Goal: Navigation & Orientation: Find specific page/section

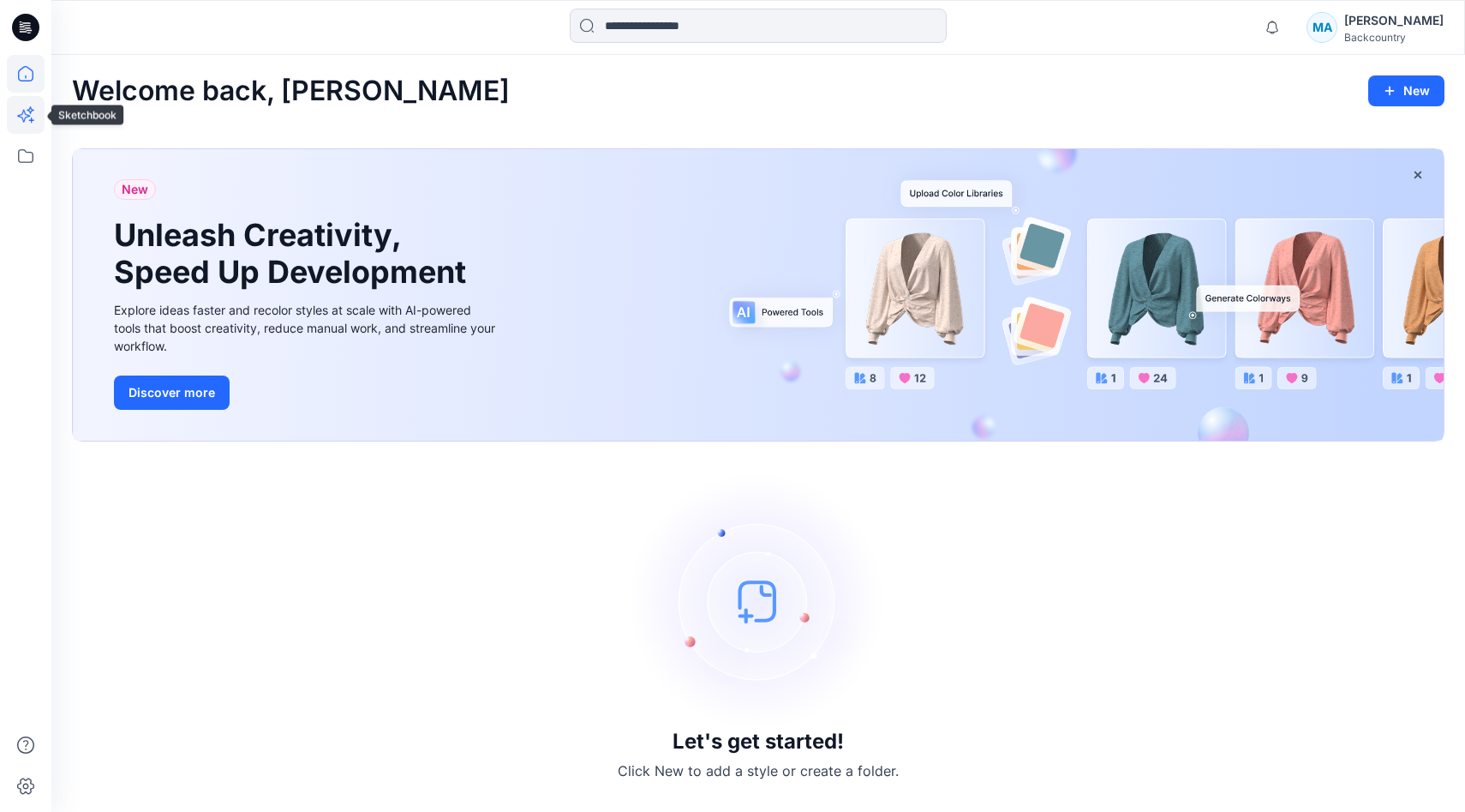
click at [20, 108] on icon at bounding box center [25, 114] width 38 height 38
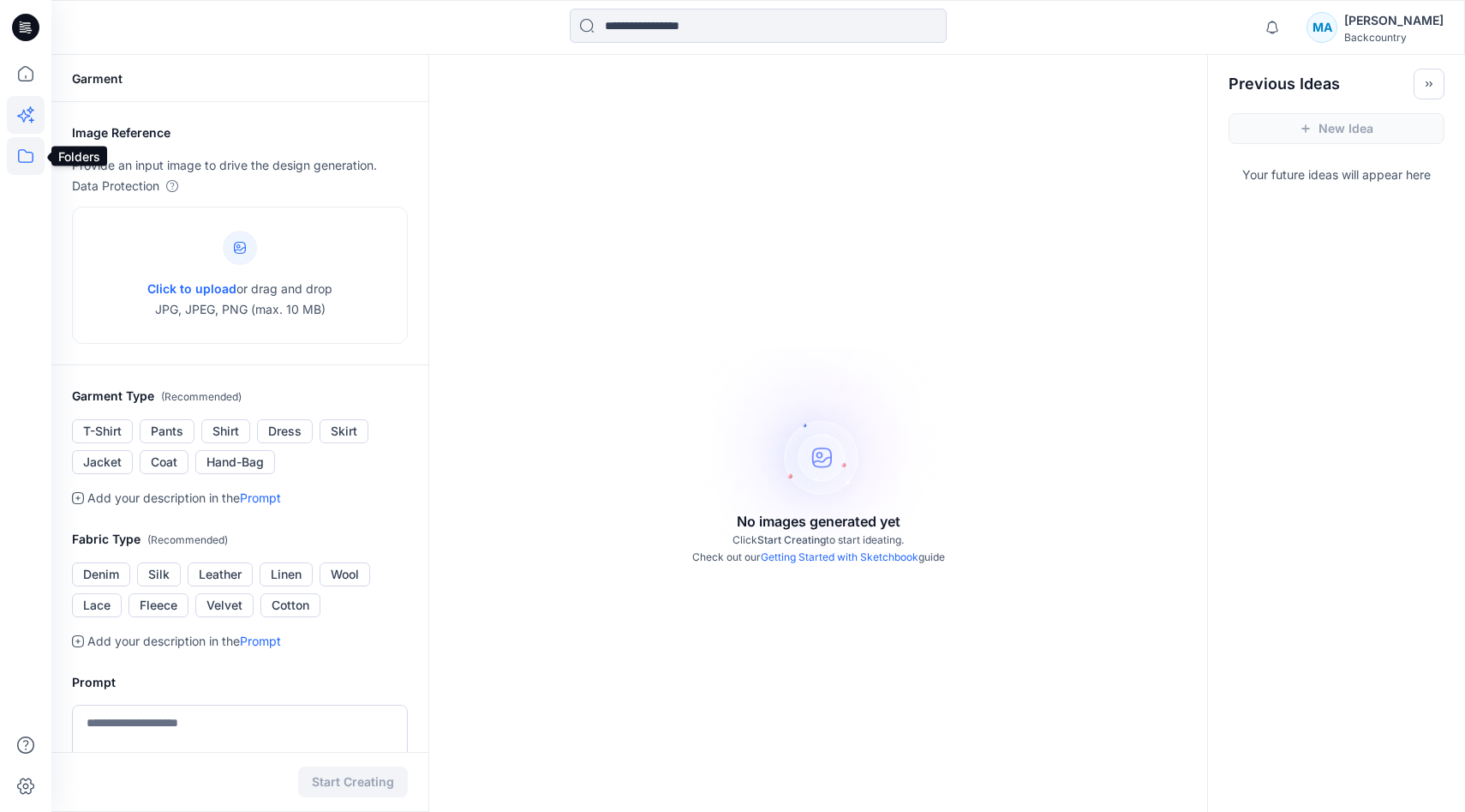
click at [27, 160] on icon at bounding box center [25, 155] width 38 height 38
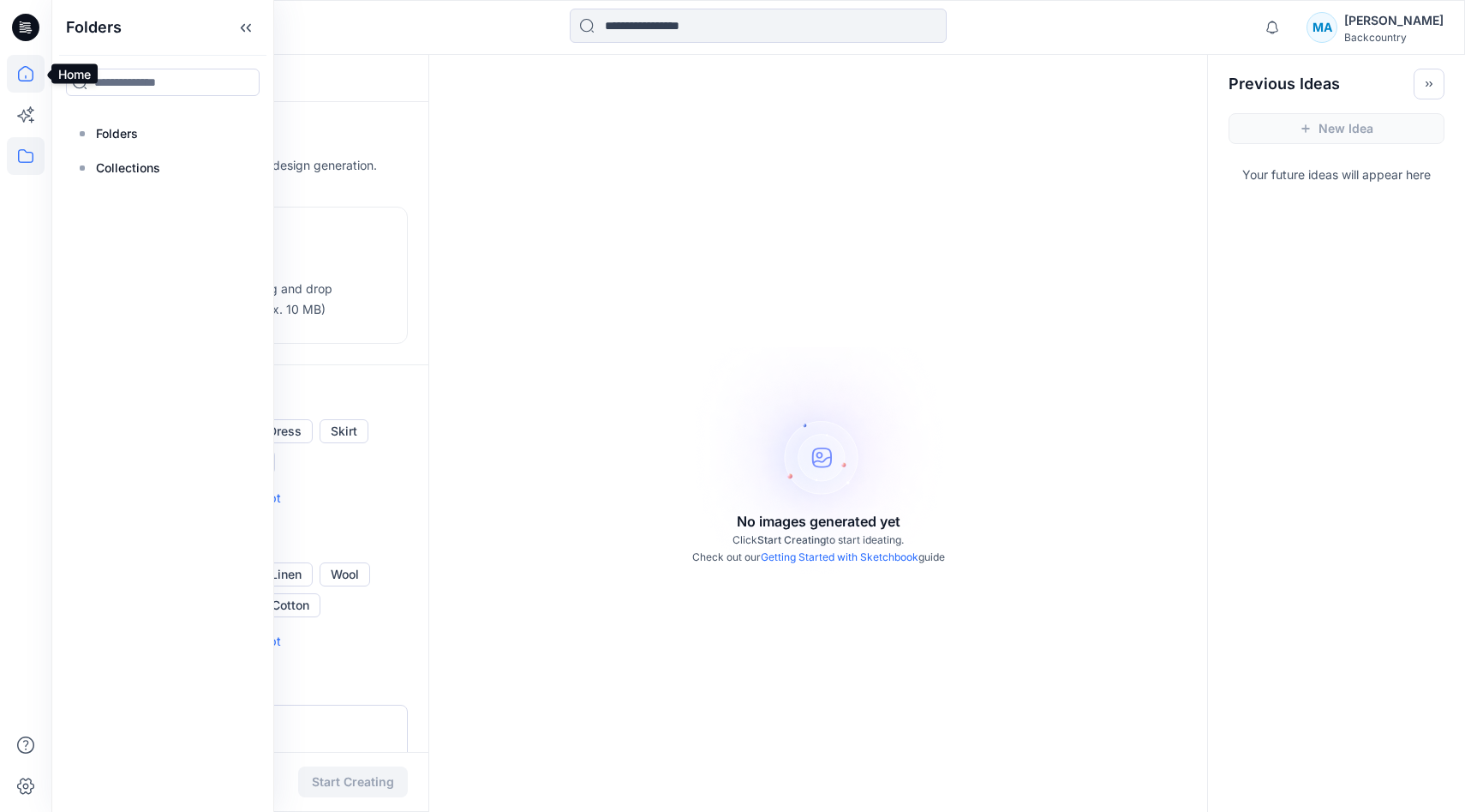
click at [24, 68] on icon at bounding box center [25, 73] width 38 height 38
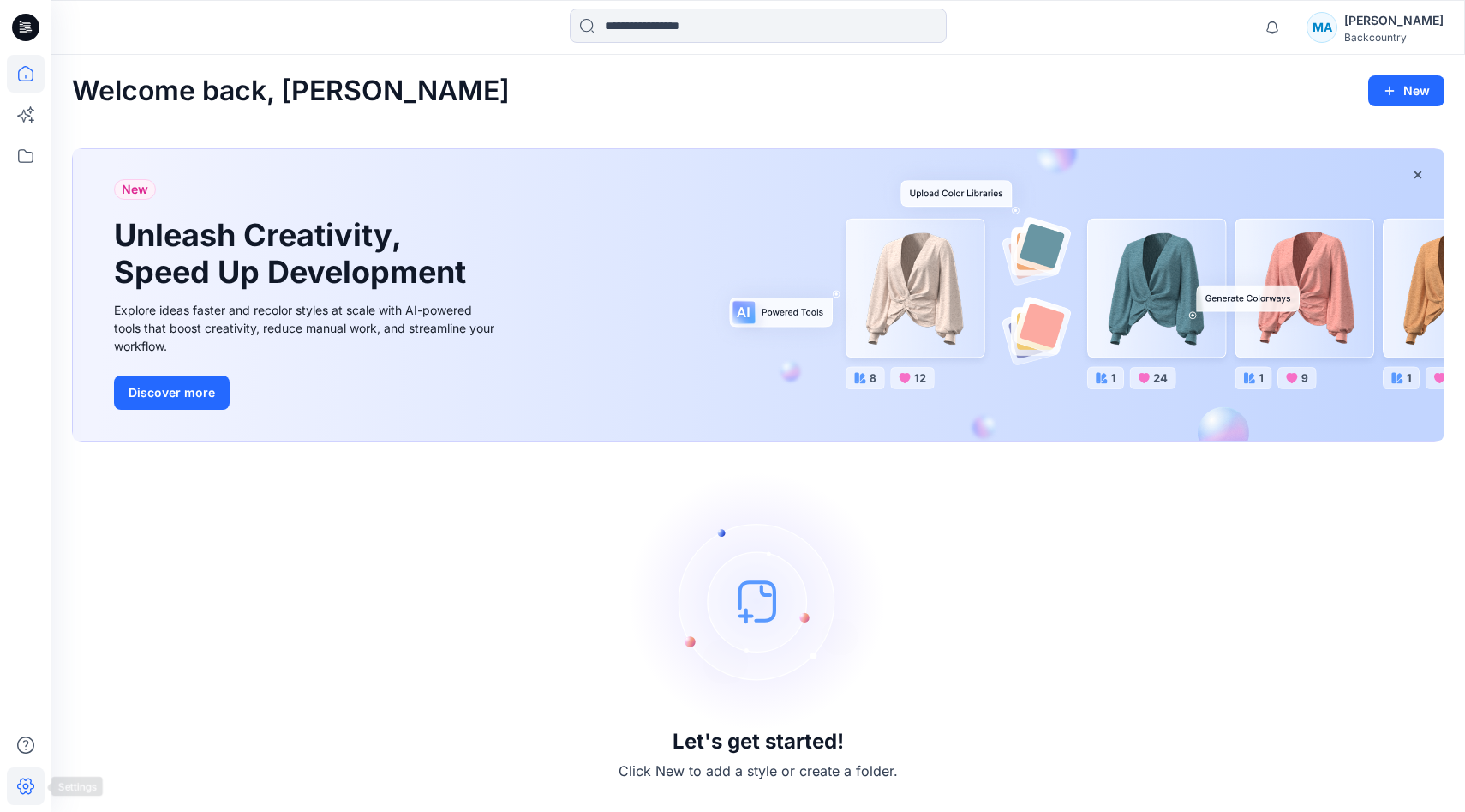
click at [24, 788] on icon at bounding box center [26, 786] width 6 height 6
click at [30, 114] on icon at bounding box center [25, 114] width 38 height 38
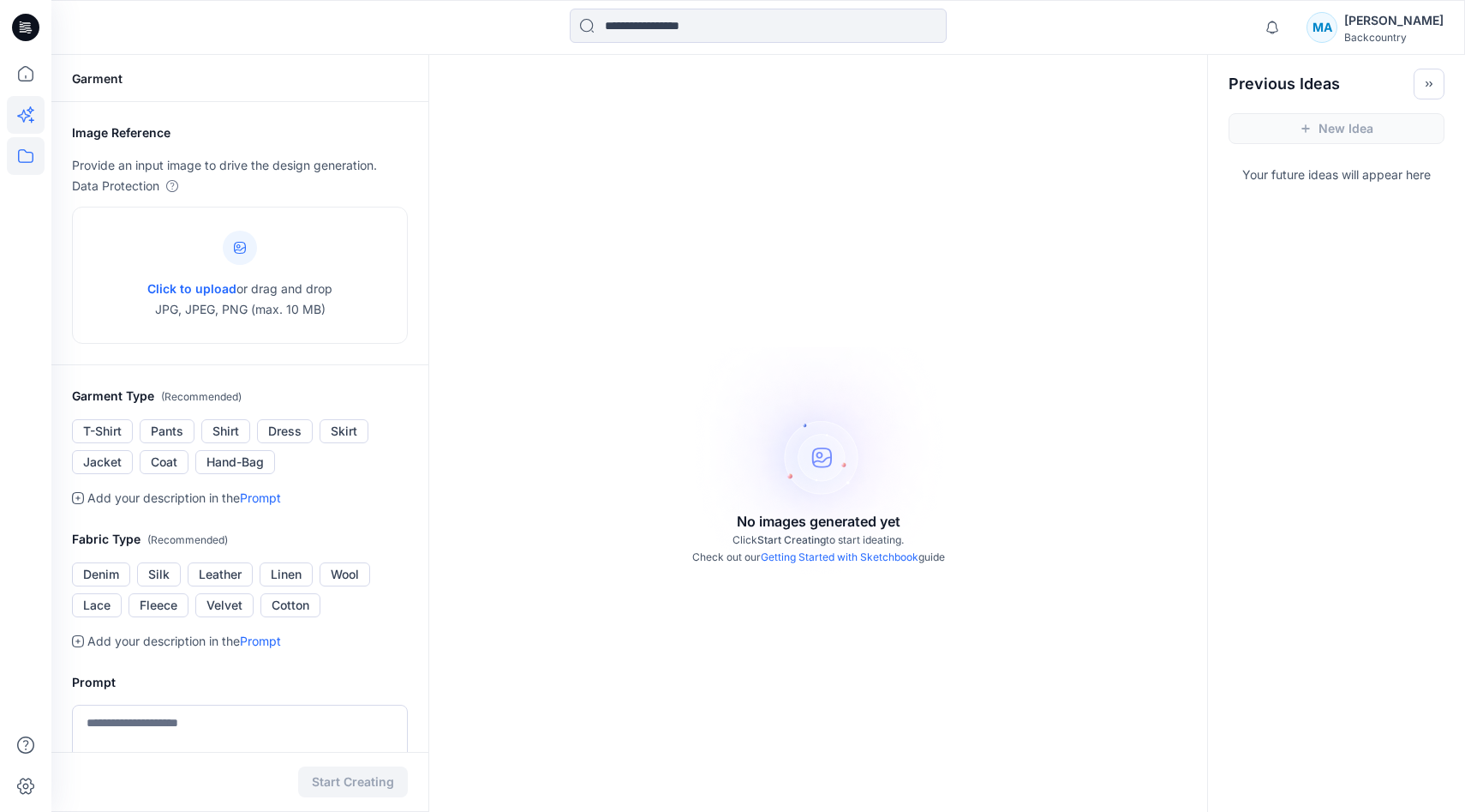
click at [24, 142] on icon at bounding box center [25, 155] width 38 height 38
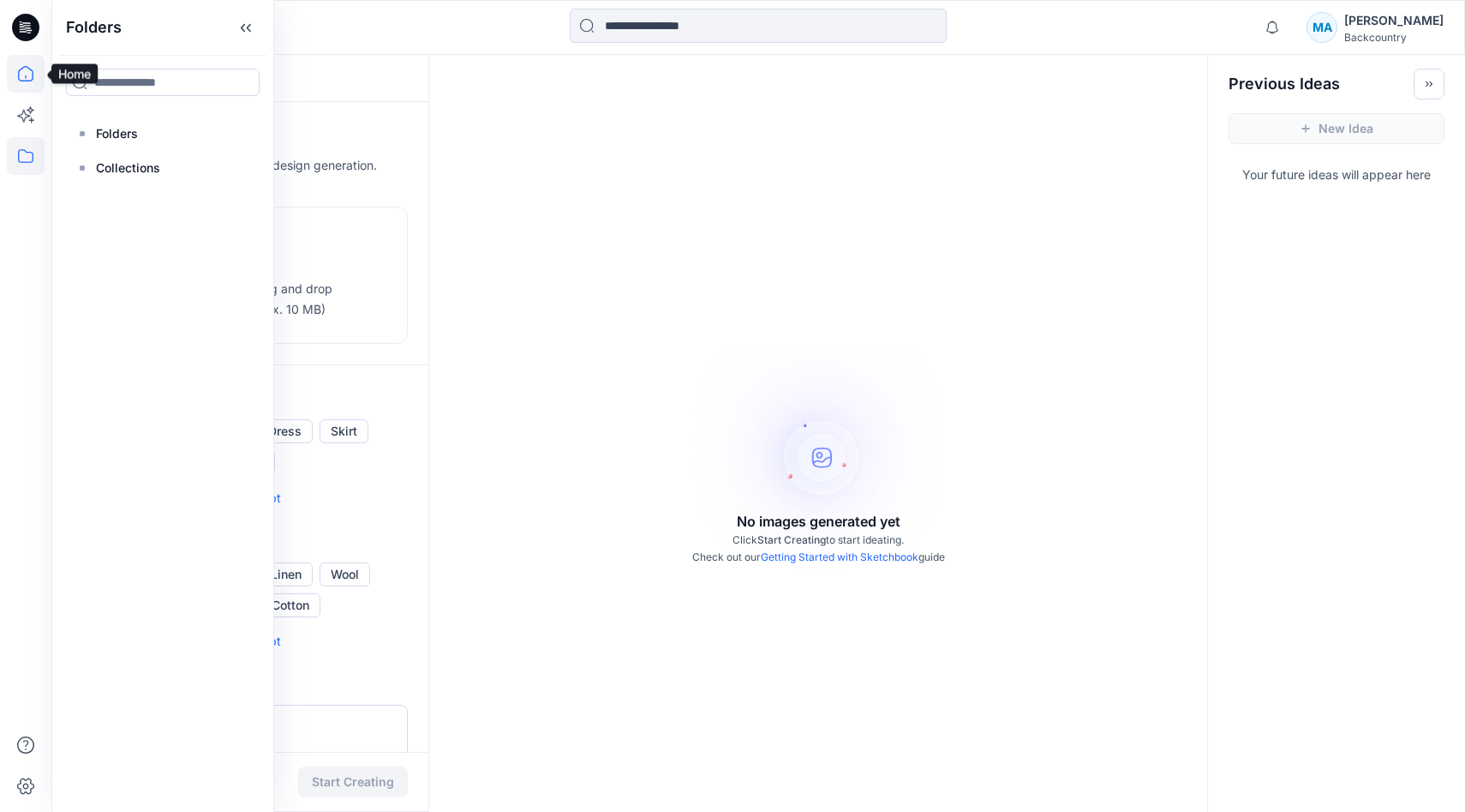
click at [25, 73] on icon at bounding box center [25, 73] width 38 height 38
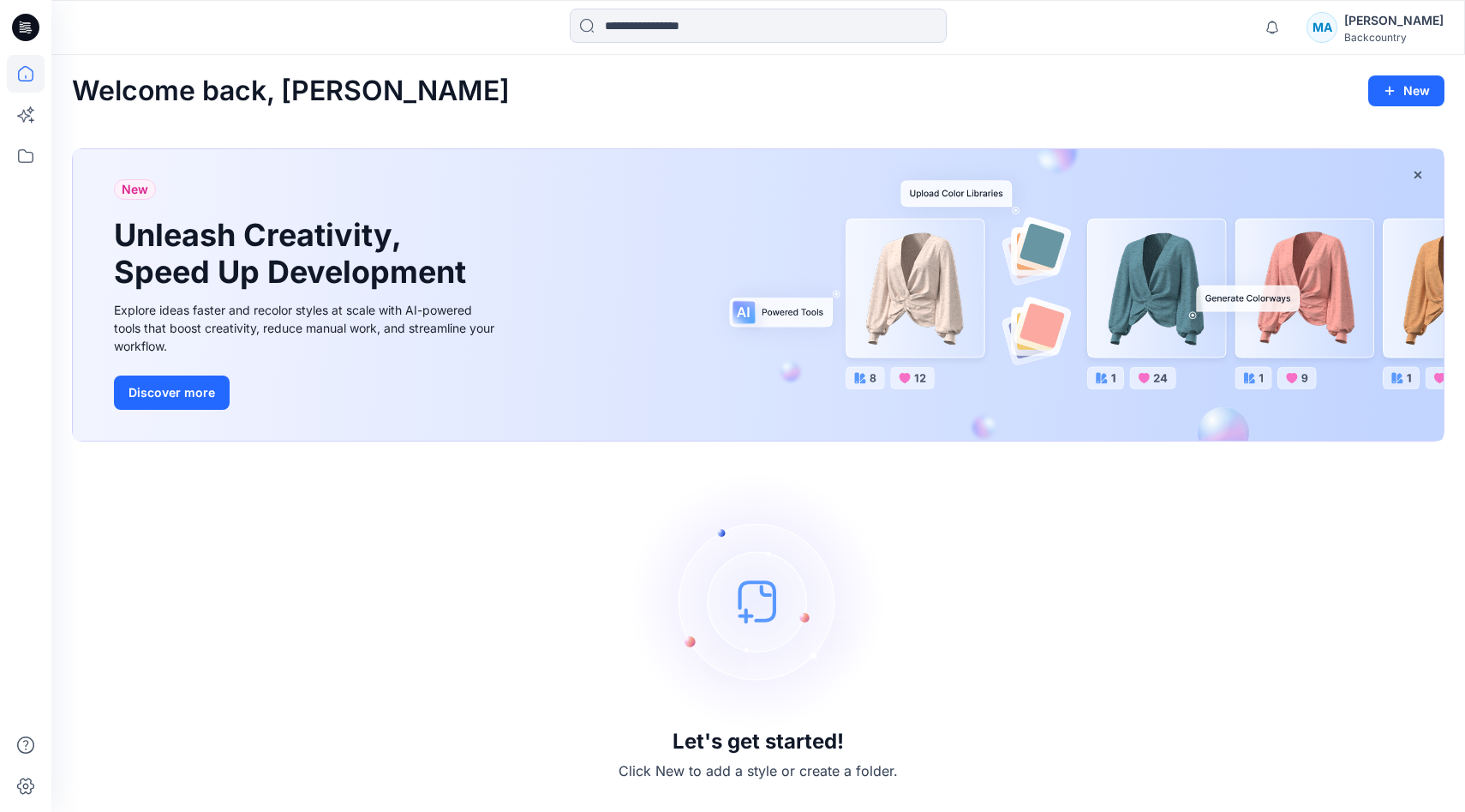
click at [28, 26] on icon at bounding box center [25, 27] width 27 height 27
click at [29, 21] on icon at bounding box center [25, 27] width 27 height 27
